Goal: Task Accomplishment & Management: Use online tool/utility

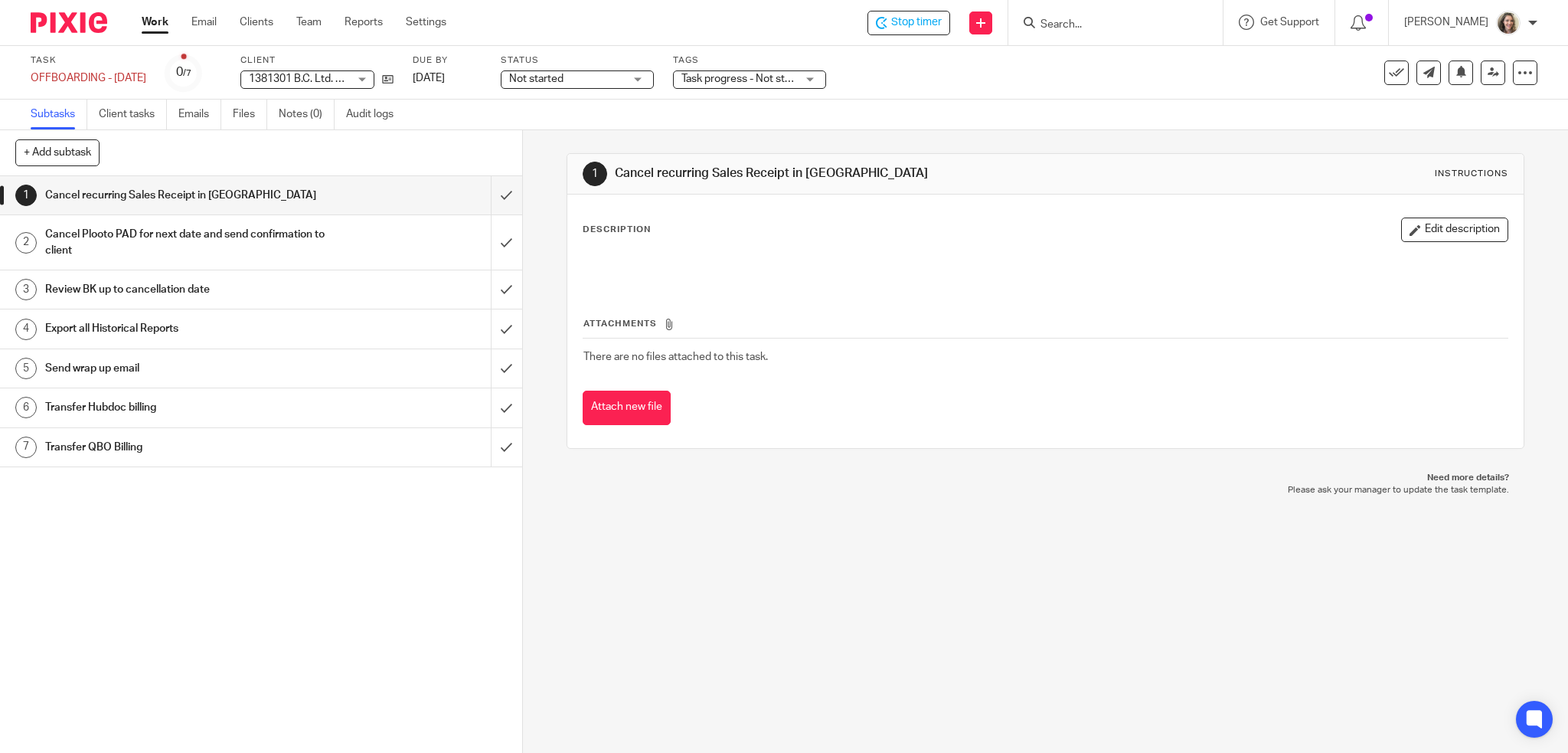
click at [1130, 28] on input "Search" at bounding box center [1107, 25] width 138 height 14
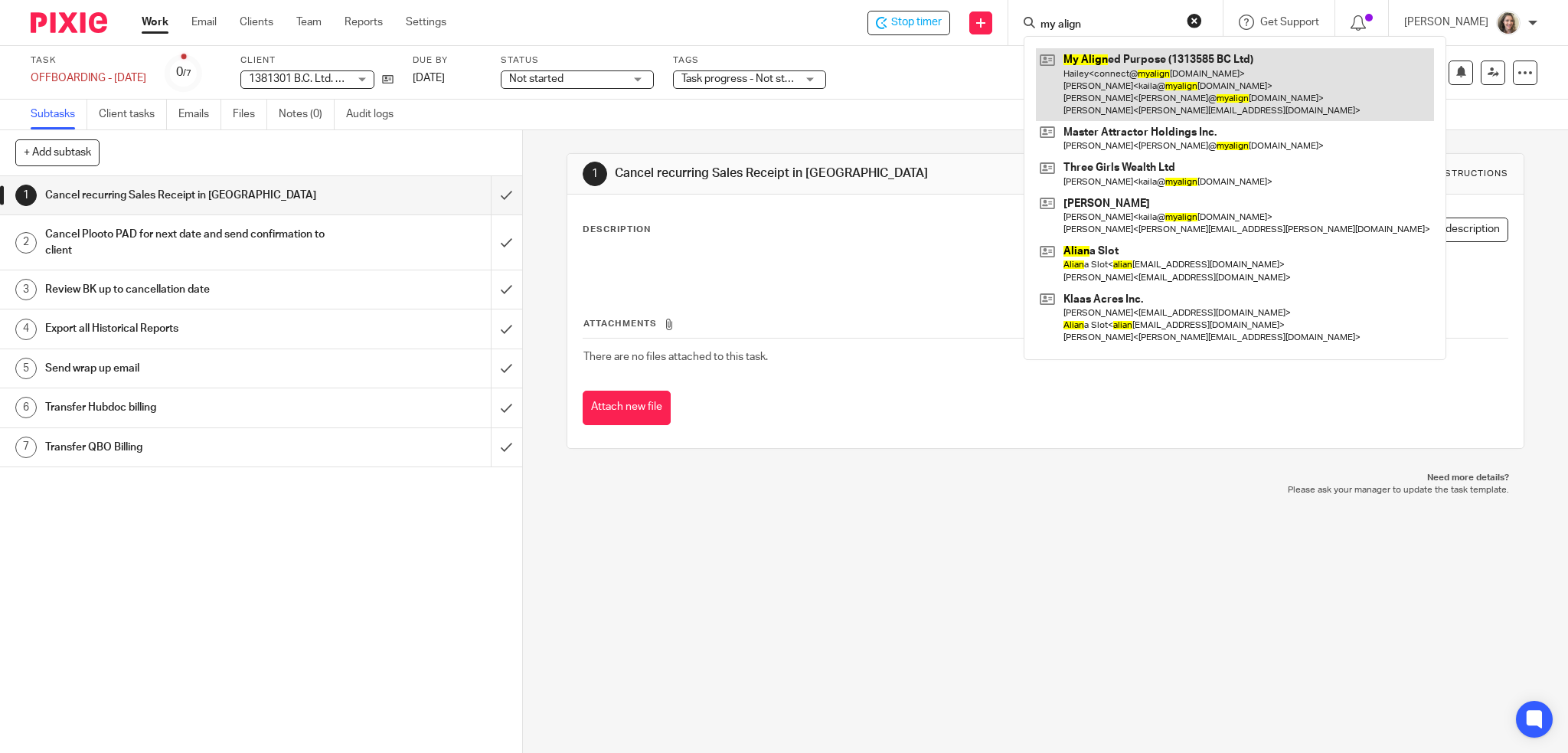
type input "my align"
click at [1138, 68] on link at bounding box center [1235, 85] width 398 height 73
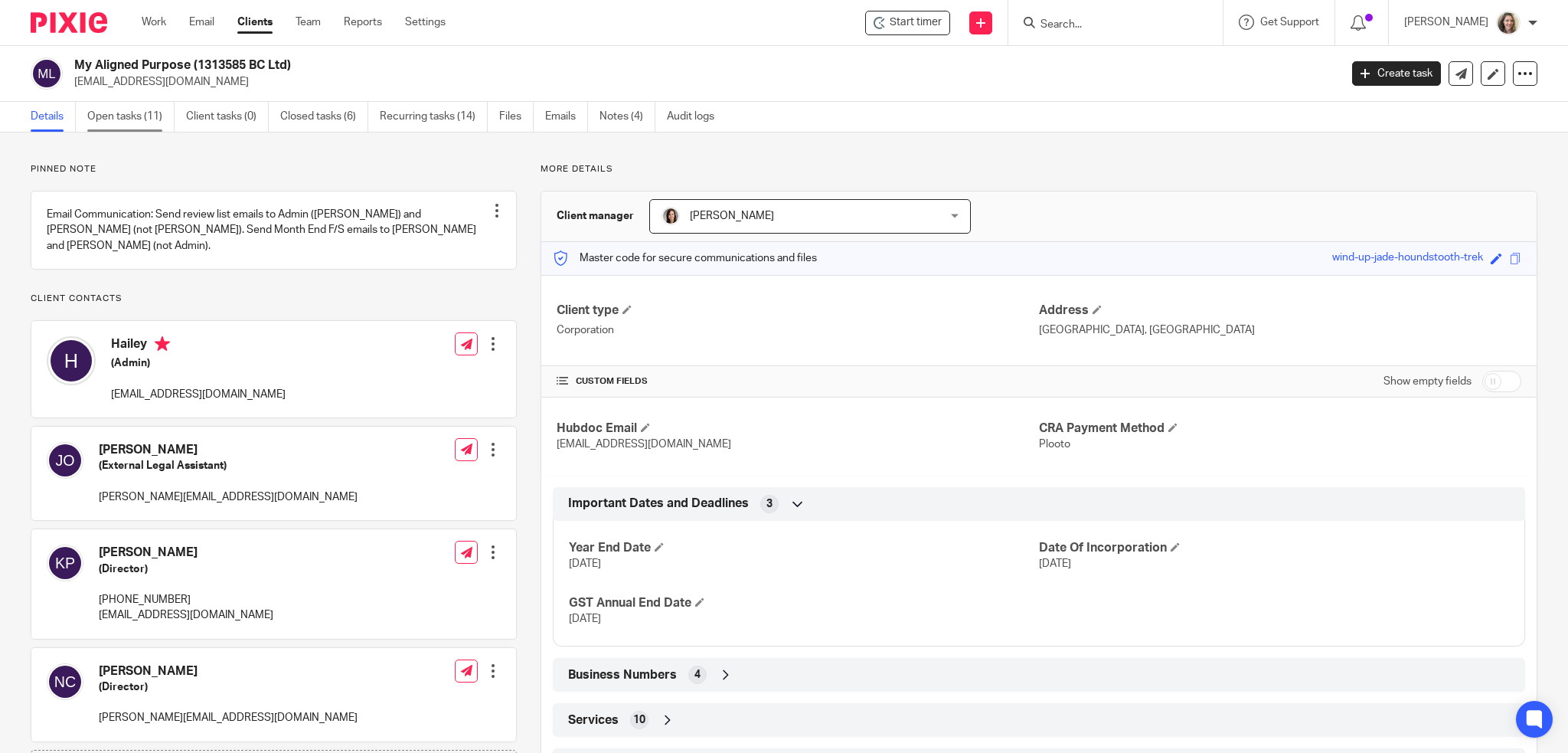
click at [131, 116] on link "Open tasks (11)" at bounding box center [131, 116] width 87 height 30
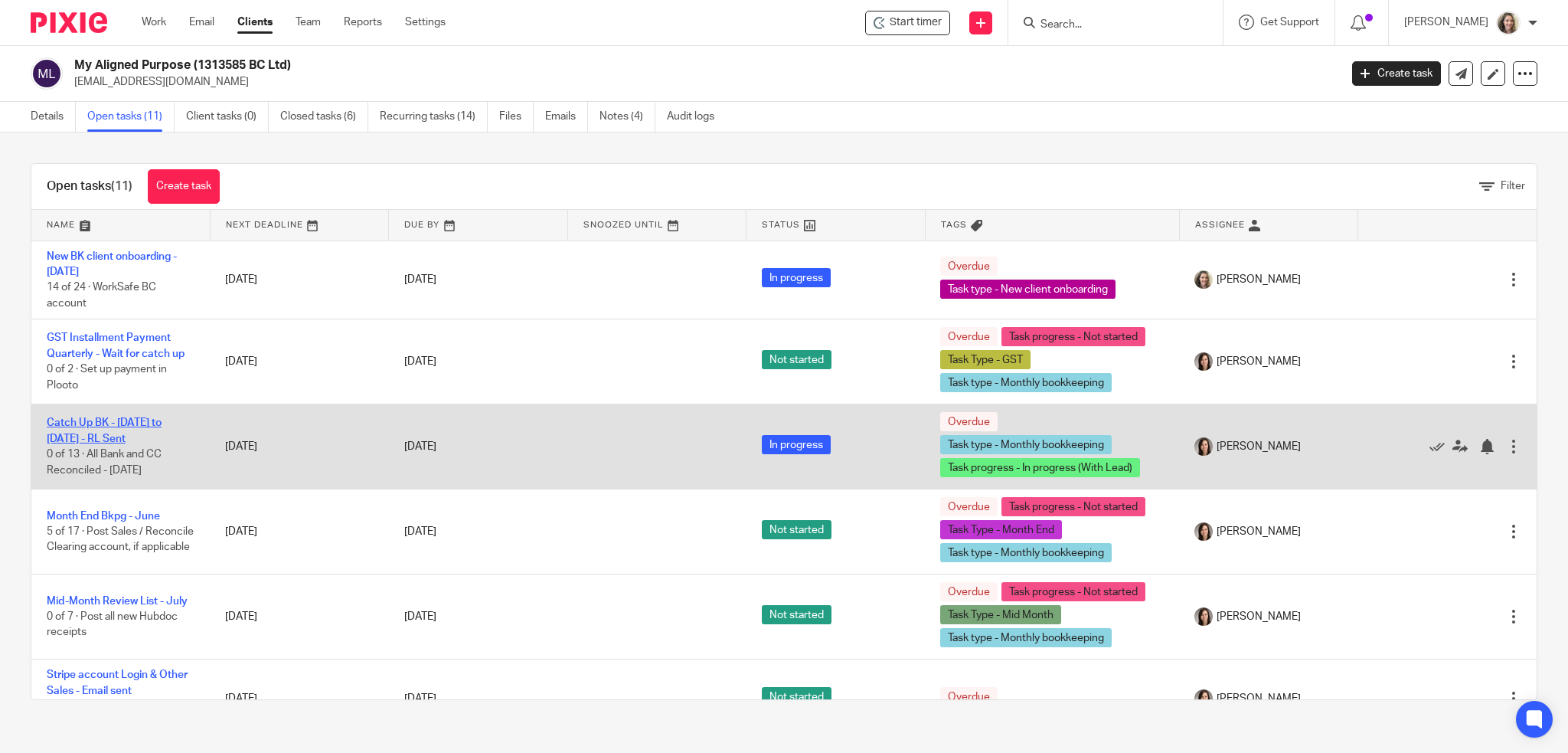
click at [127, 425] on link "Catch Up BK - July 2024 to June 2025 - RL Sent" at bounding box center [103, 430] width 114 height 26
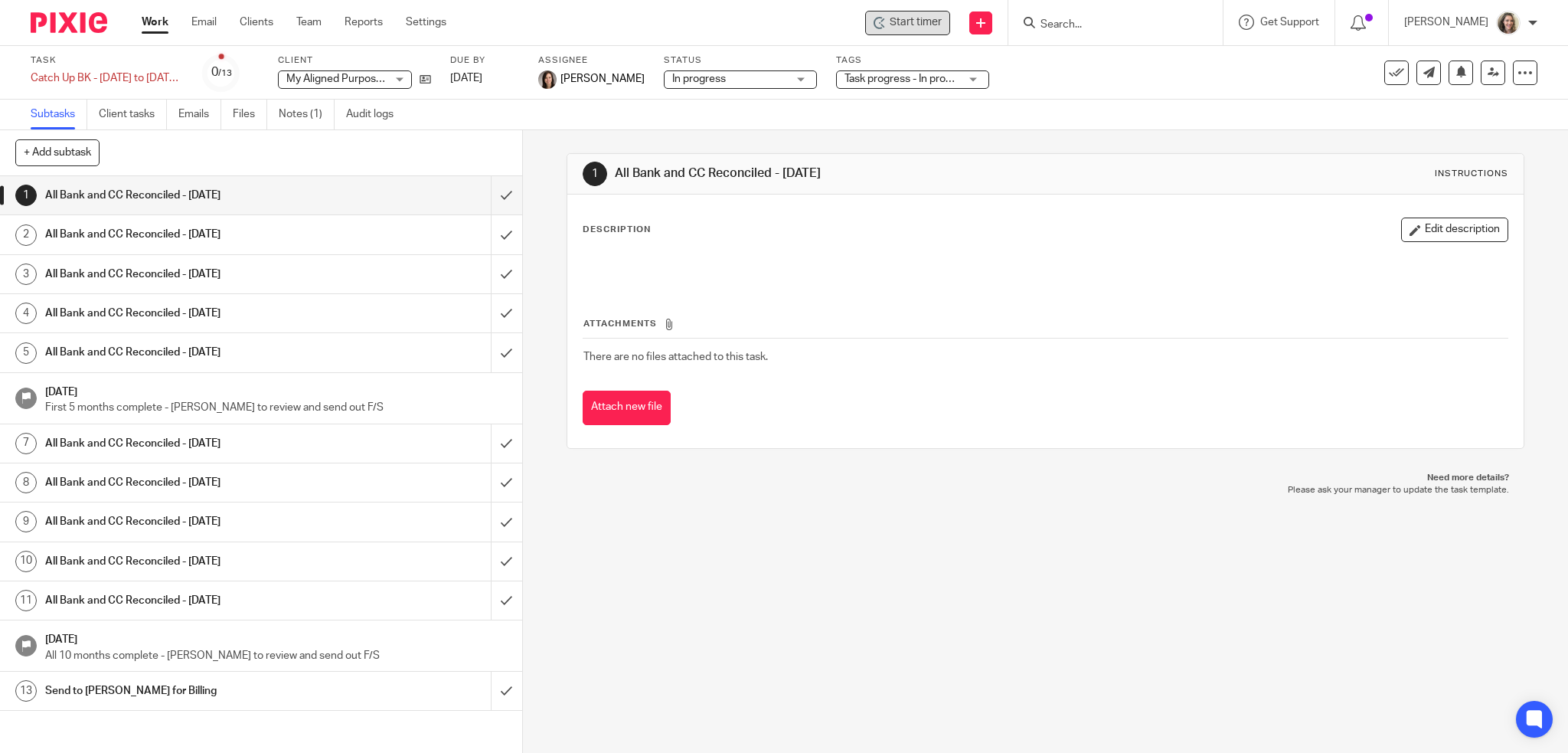
click at [942, 20] on span "Start timer" at bounding box center [916, 22] width 52 height 16
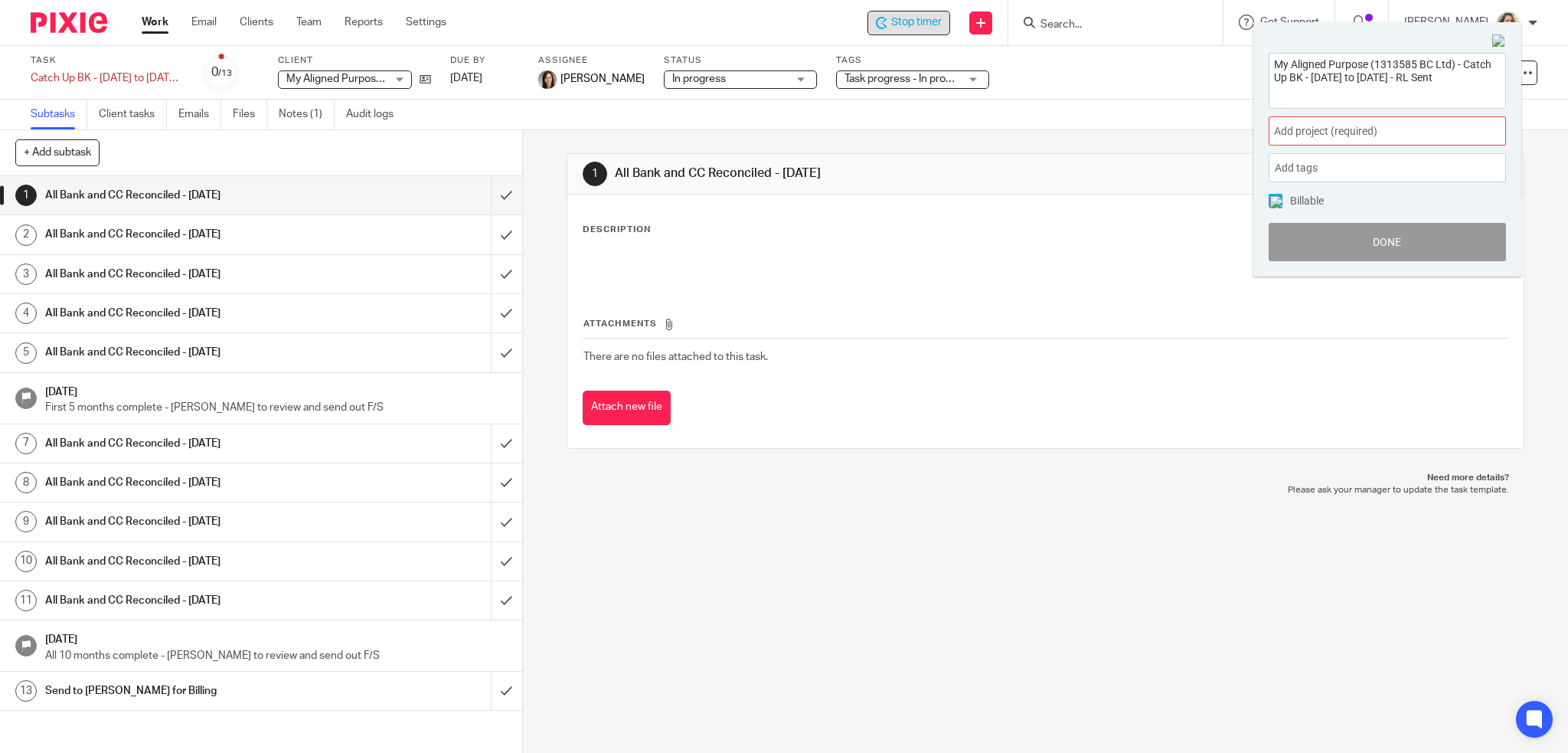
click at [1347, 129] on span "Add project (required) :" at bounding box center [1370, 130] width 193 height 16
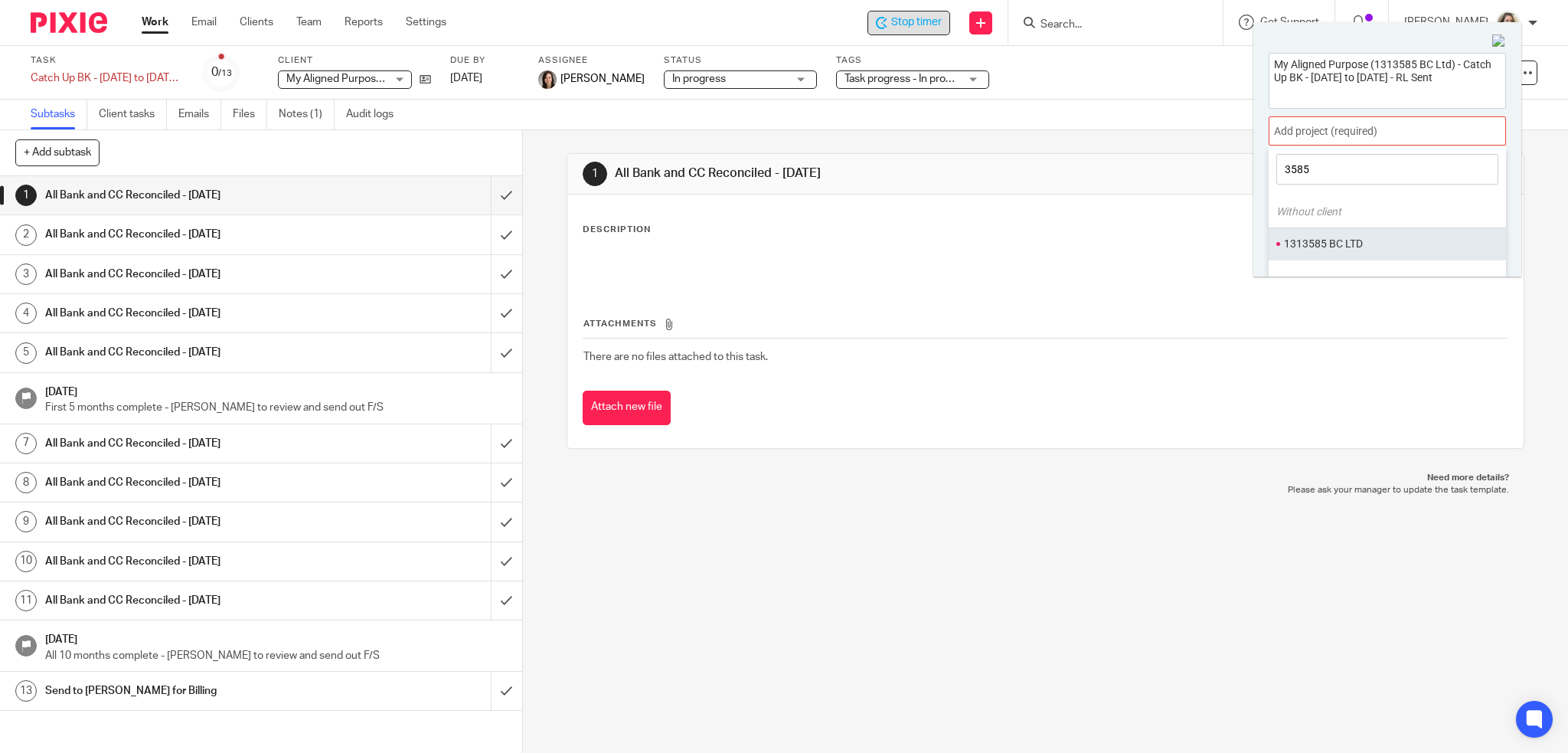
type input "3585"
click at [1316, 238] on li "1313585 BC LTD" at bounding box center [1383, 243] width 200 height 16
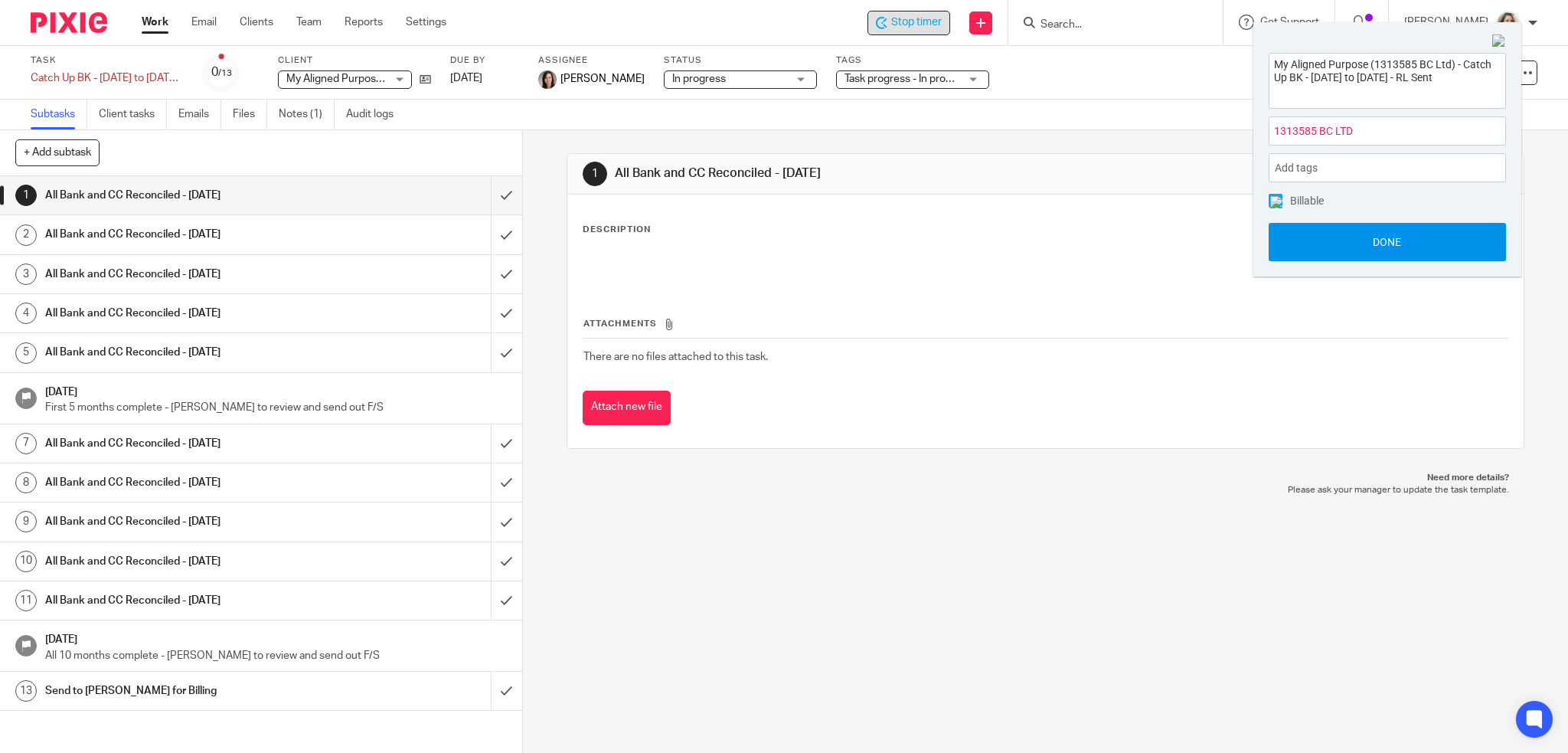
click at [1374, 232] on button "Done" at bounding box center [1387, 241] width 237 height 38
